Goal: Entertainment & Leisure: Consume media (video, audio)

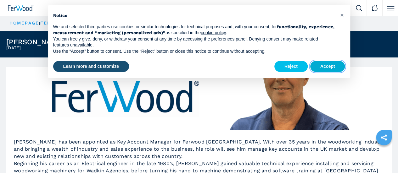
click at [328, 69] on button "Accept" at bounding box center [327, 66] width 35 height 11
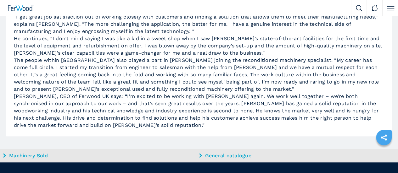
scroll to position [220, 0]
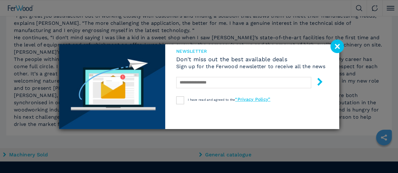
click at [339, 44] on image at bounding box center [337, 47] width 14 height 14
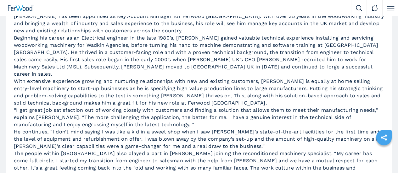
scroll to position [0, 0]
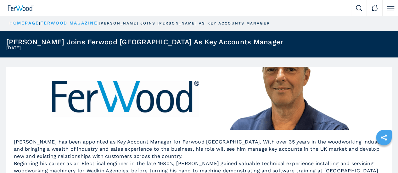
click at [0, 0] on link "We sell" at bounding box center [0, 0] width 0 height 0
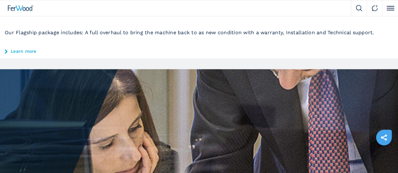
scroll to position [252, 0]
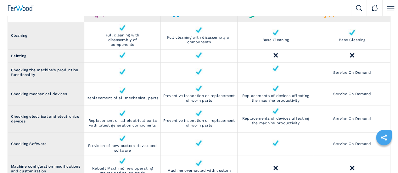
scroll to position [787, 0]
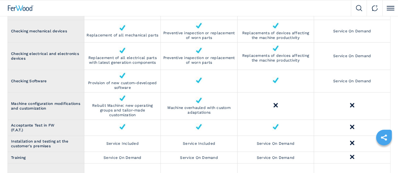
click at [0, 0] on div "We buy We sell Company FW Magazine Video Gallery" at bounding box center [0, 0] width 0 height 0
click at [0, 0] on link "Video Gallery" at bounding box center [0, 0] width 0 height 0
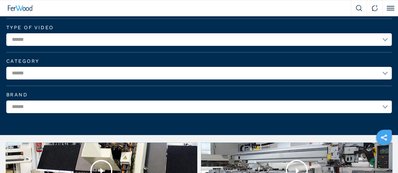
scroll to position [31, 0]
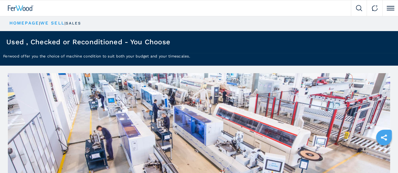
click at [0, 0] on link "Video Gallery" at bounding box center [0, 0] width 0 height 0
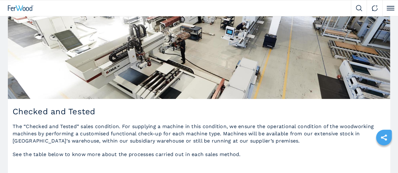
scroll to position [409, 0]
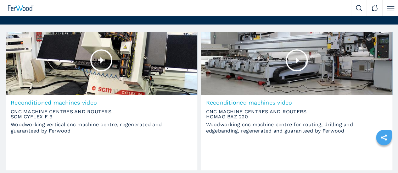
scroll to position [157, 0]
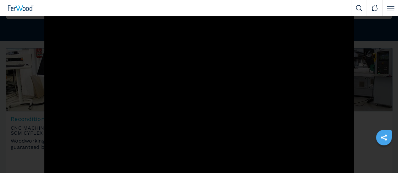
click at [345, 9] on button "×" at bounding box center [351, 3] width 13 height 13
